Goal: Communication & Community: Answer question/provide support

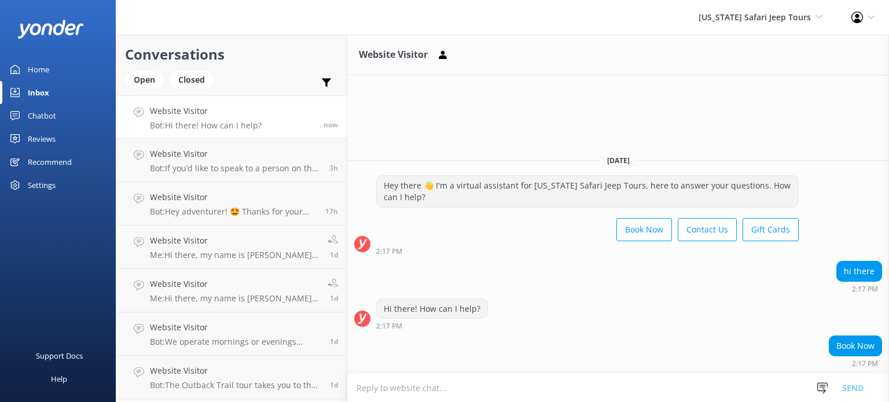
click at [481, 388] on textarea at bounding box center [618, 388] width 542 height 28
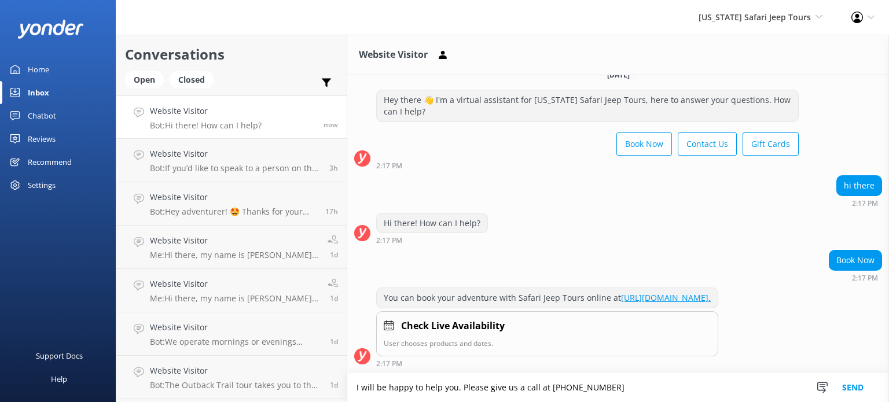
type textarea "I will be happy to help you. Please give us a call at [PHONE_NUMBER]"
click at [857, 386] on button "Send" at bounding box center [852, 387] width 43 height 29
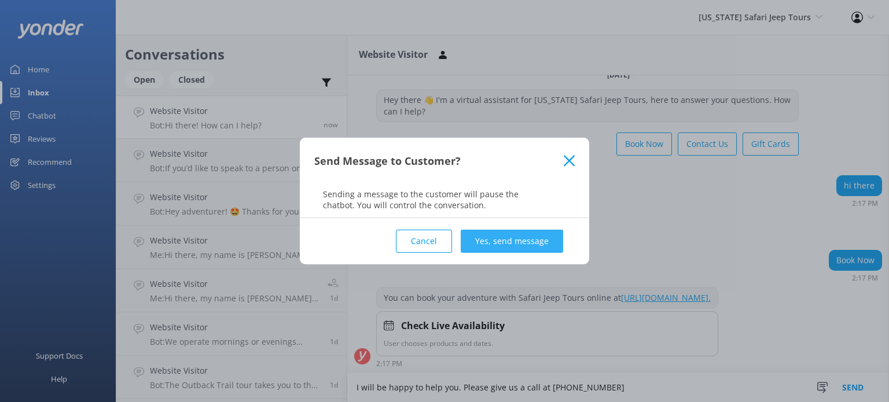
click at [528, 240] on button "Yes, send message" at bounding box center [512, 241] width 102 height 23
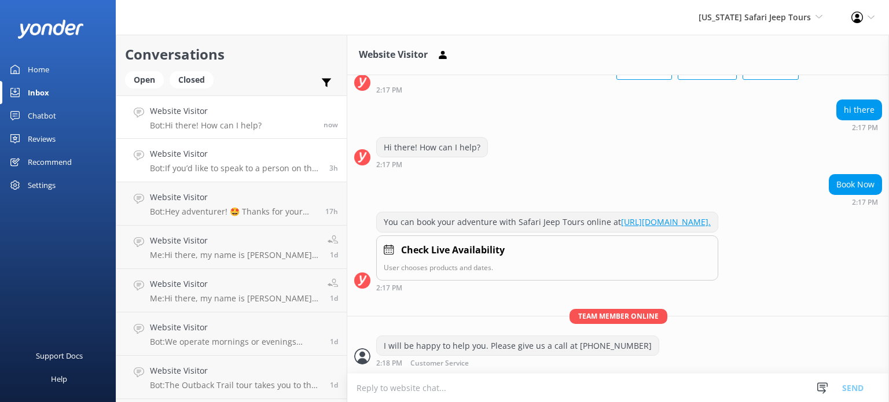
scroll to position [100, 0]
click at [252, 162] on div "Website Visitor Bot: If you’d like to speak to a person on the [US_STATE] Safar…" at bounding box center [235, 160] width 171 height 25
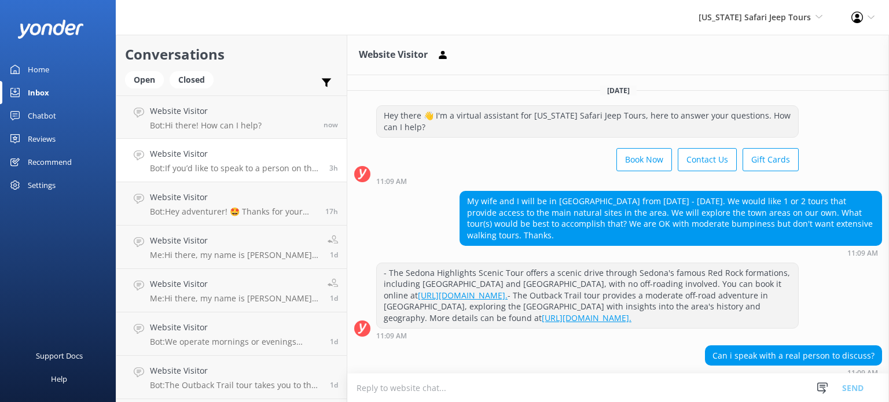
scroll to position [102, 0]
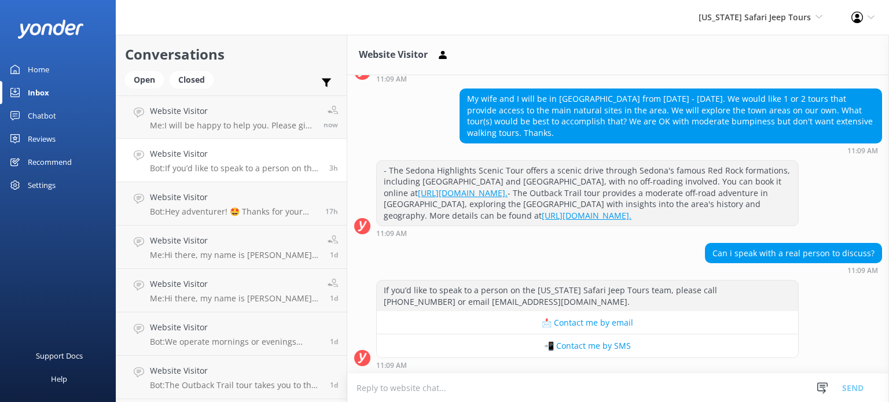
click at [454, 386] on textarea at bounding box center [618, 388] width 542 height 28
type textarea "P"
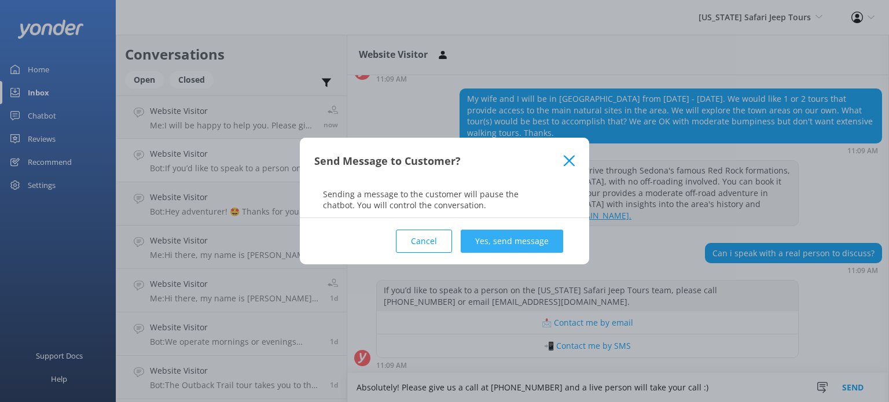
type textarea "Absolutely! Please give us a call at [PHONE_NUMBER] and a live person will take…"
click at [502, 237] on button "Yes, send message" at bounding box center [512, 241] width 102 height 23
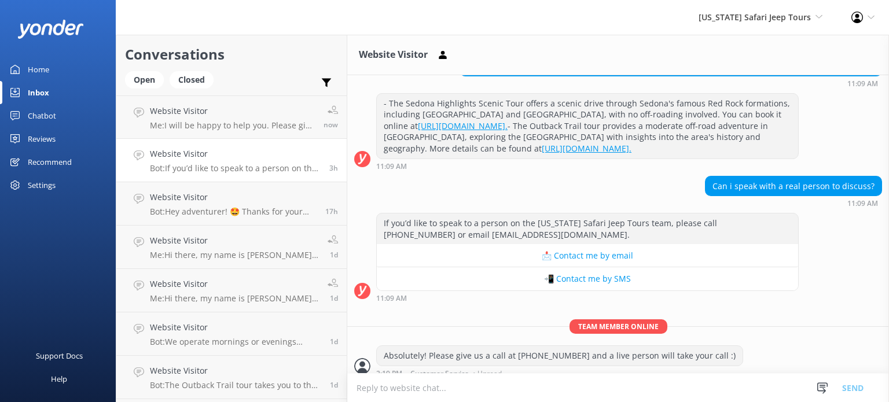
scroll to position [178, 0]
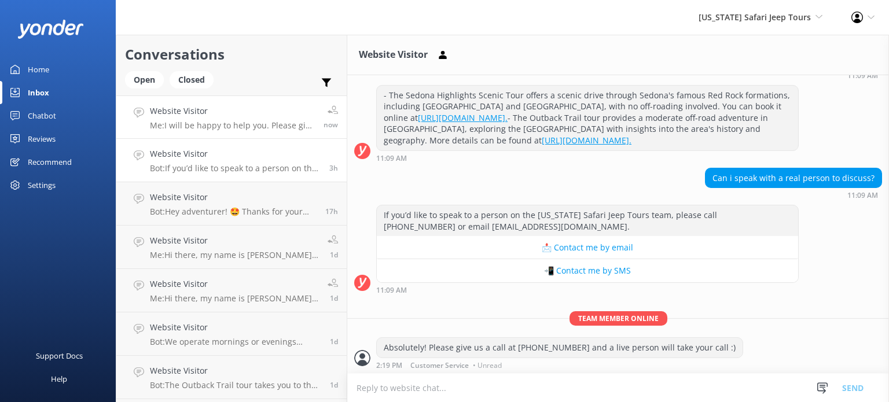
click at [248, 117] on h4 "Website Visitor" at bounding box center [232, 111] width 165 height 13
